Goal: Information Seeking & Learning: Learn about a topic

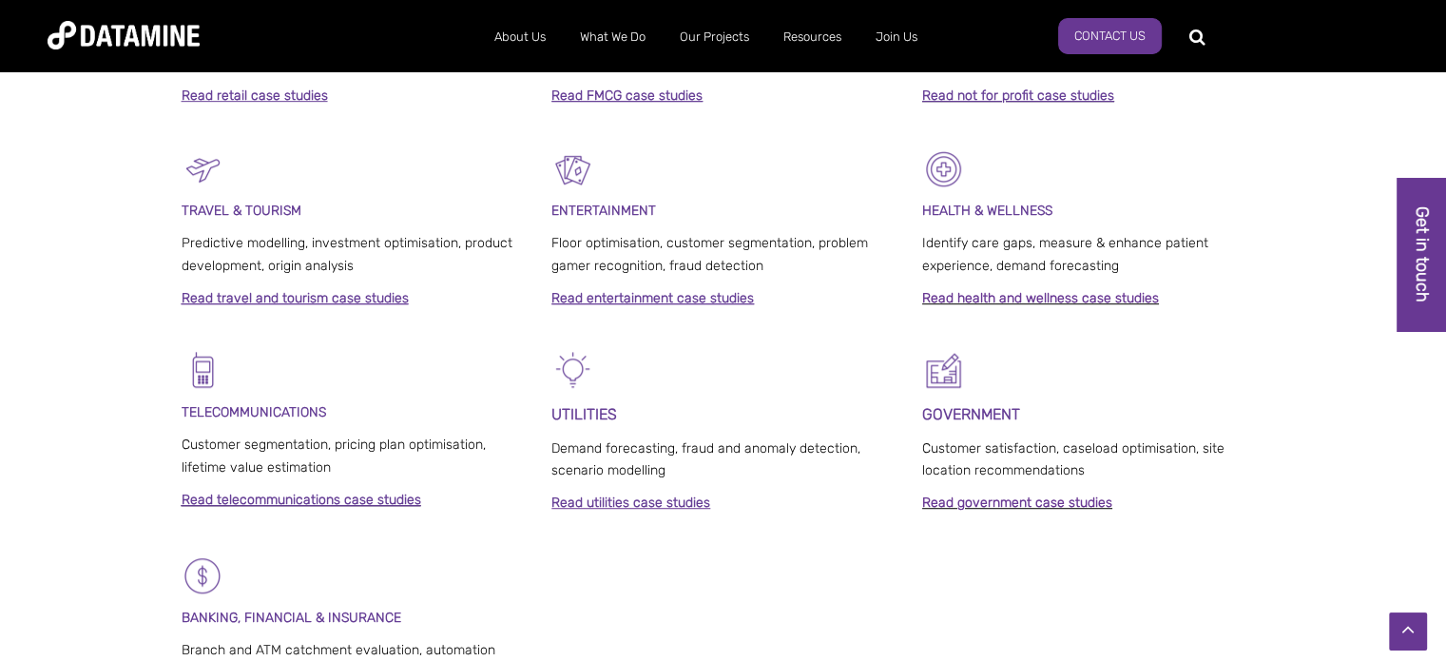
scroll to position [1046, 0]
click at [1006, 244] on span "Identify care gaps, measure & enhance patient experience, demand forecasting" at bounding box center [1065, 253] width 286 height 39
click at [1061, 303] on link "Read health and wellness case studies" at bounding box center [1040, 297] width 237 height 16
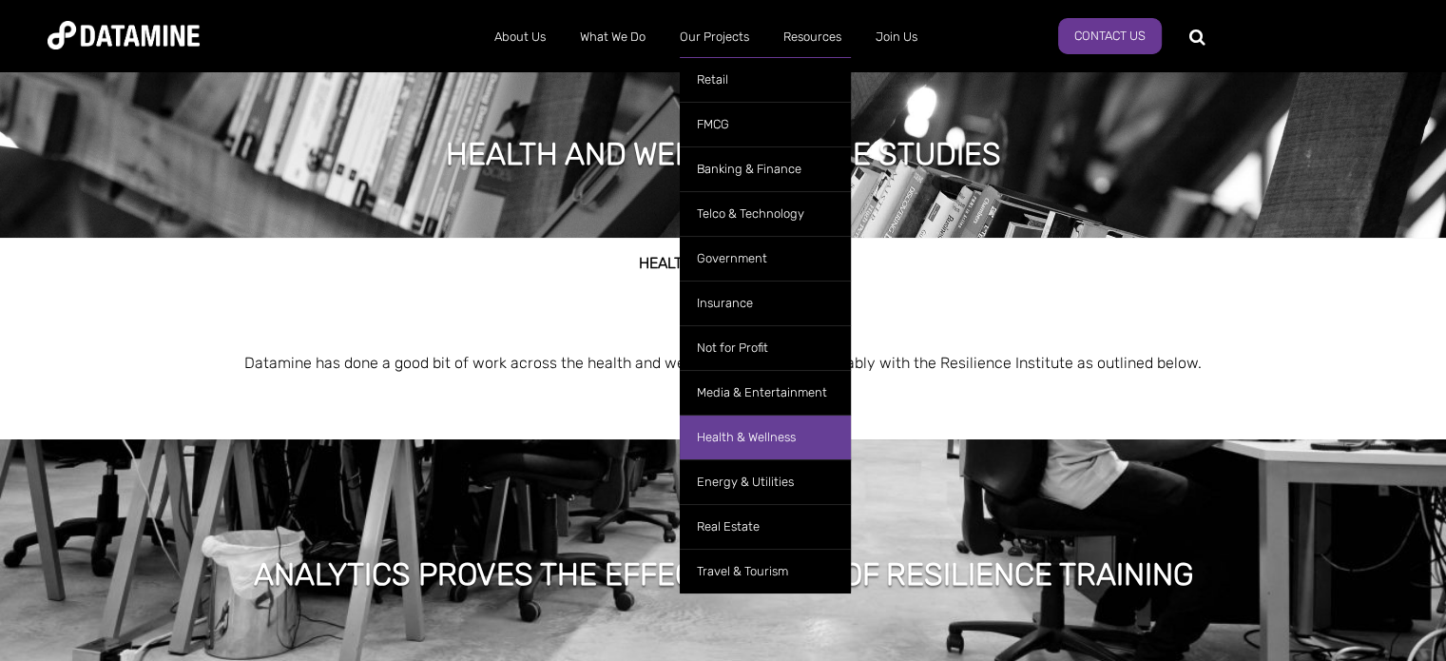
click at [716, 441] on link "Health & Wellness" at bounding box center [765, 437] width 171 height 45
